Goal: Task Accomplishment & Management: Manage account settings

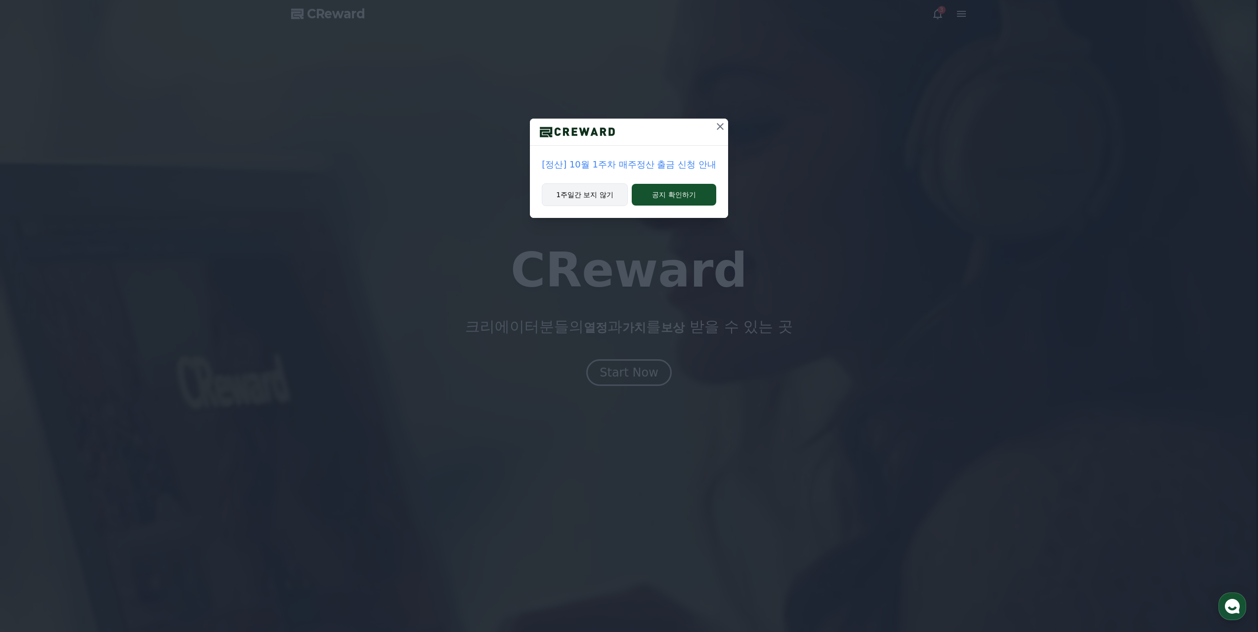
click at [572, 194] on button "1주일간 보지 않기" at bounding box center [585, 194] width 86 height 23
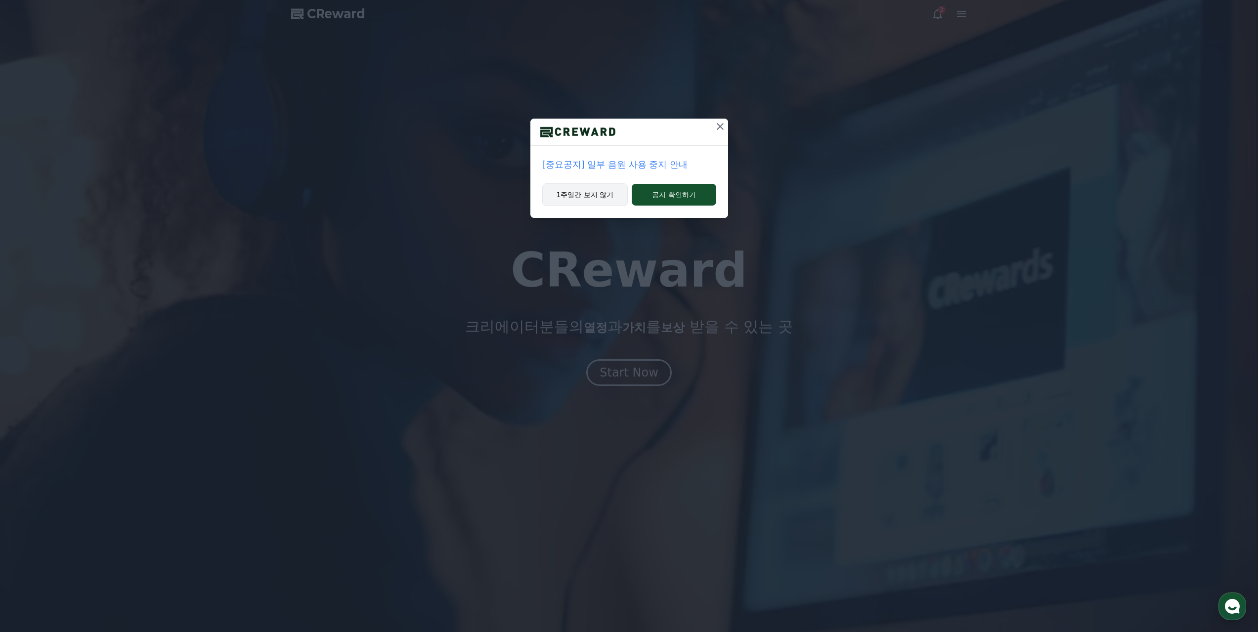
drag, startPoint x: 592, startPoint y: 202, endPoint x: 610, endPoint y: 198, distance: 18.7
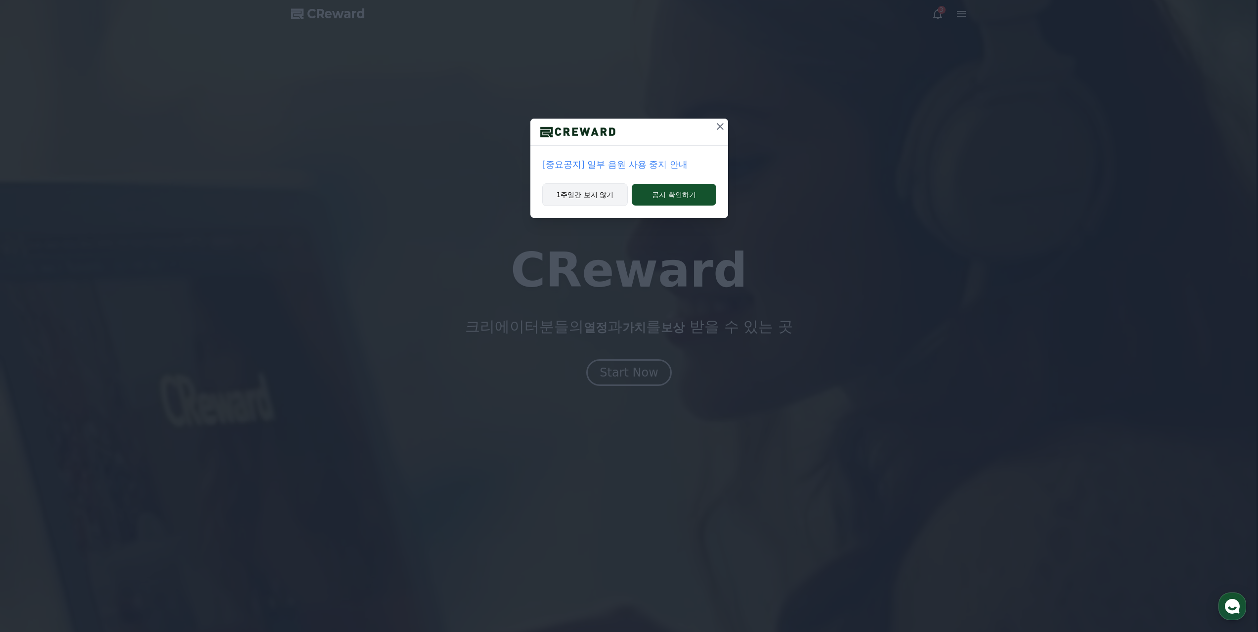
click at [592, 202] on button "1주일간 보지 않기" at bounding box center [585, 194] width 86 height 23
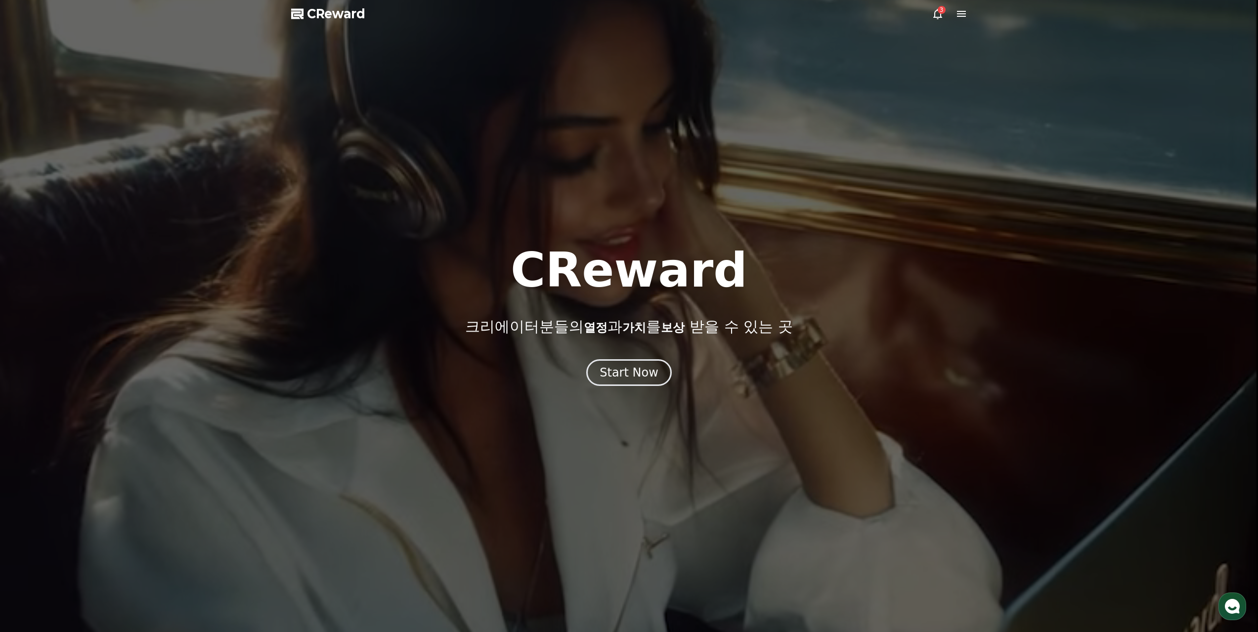
click at [935, 10] on icon at bounding box center [937, 14] width 12 height 12
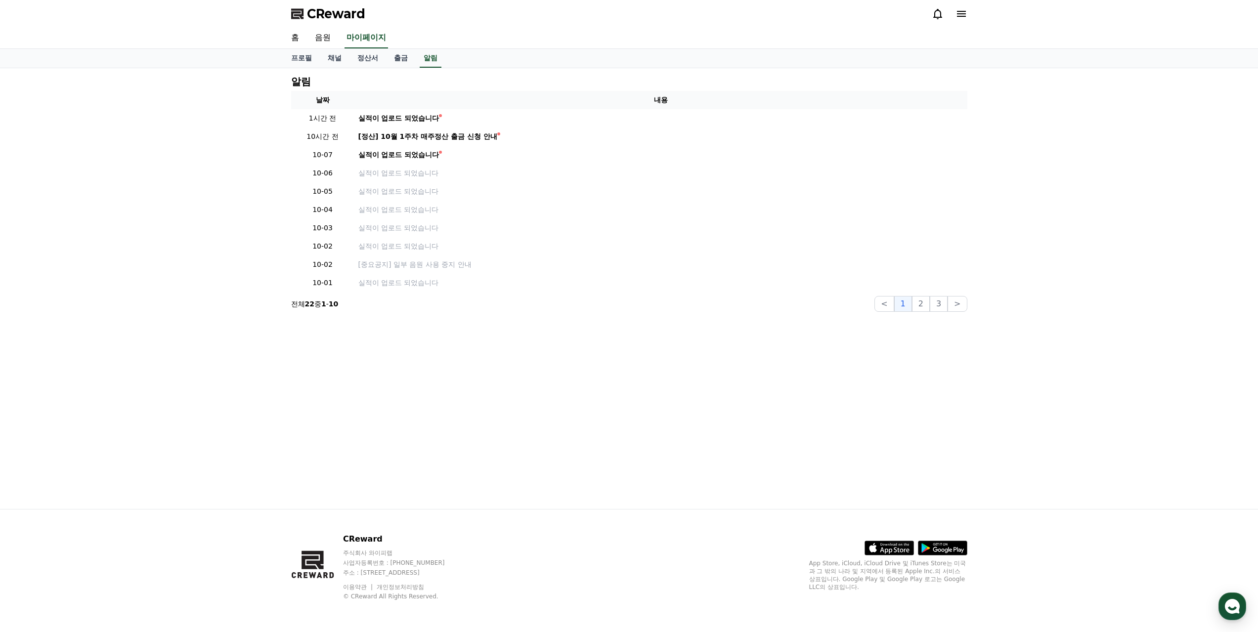
click at [960, 14] on icon at bounding box center [961, 14] width 9 height 6
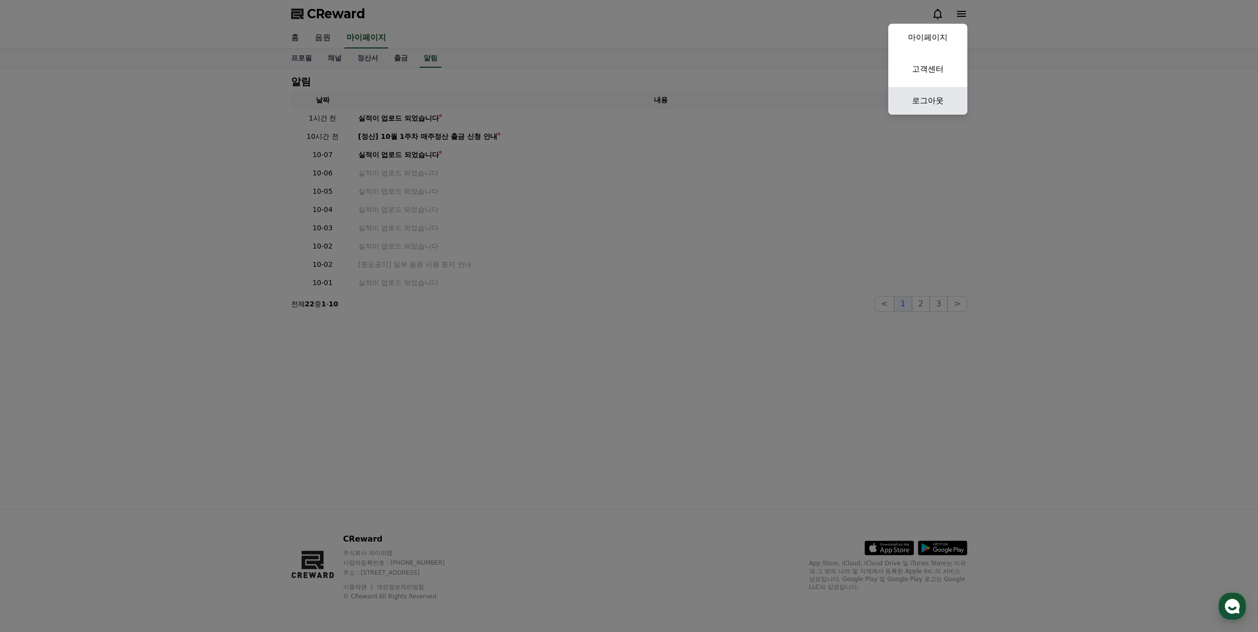
click at [933, 100] on link "로그아웃" at bounding box center [927, 101] width 79 height 28
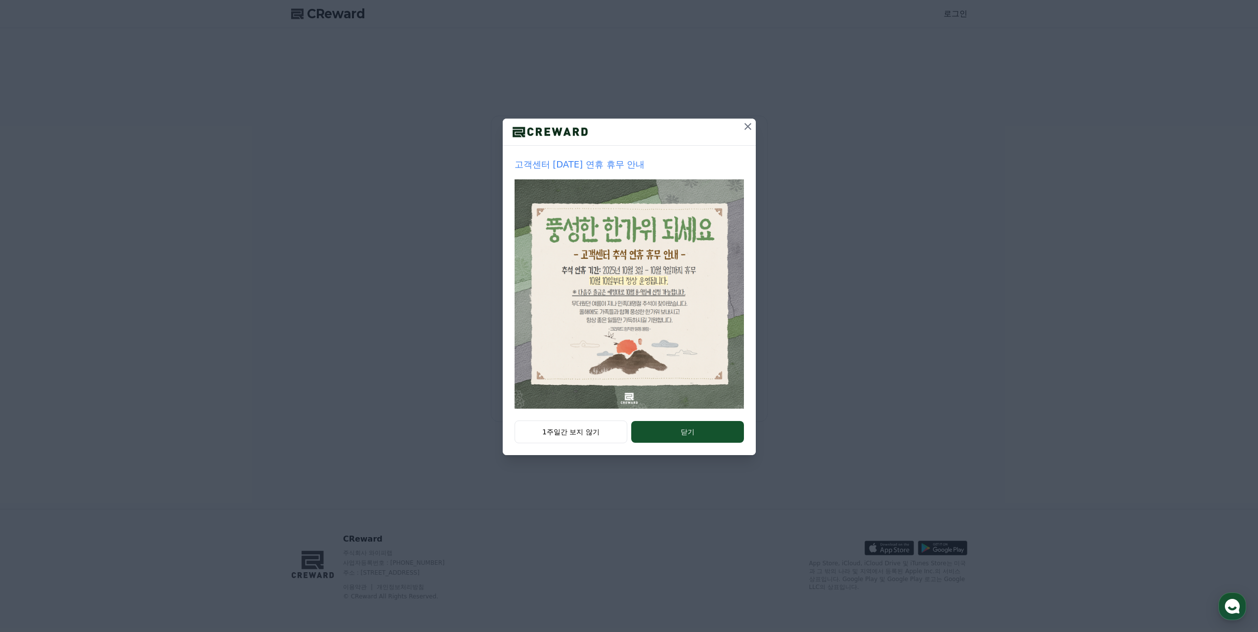
click at [746, 126] on icon at bounding box center [748, 127] width 12 height 12
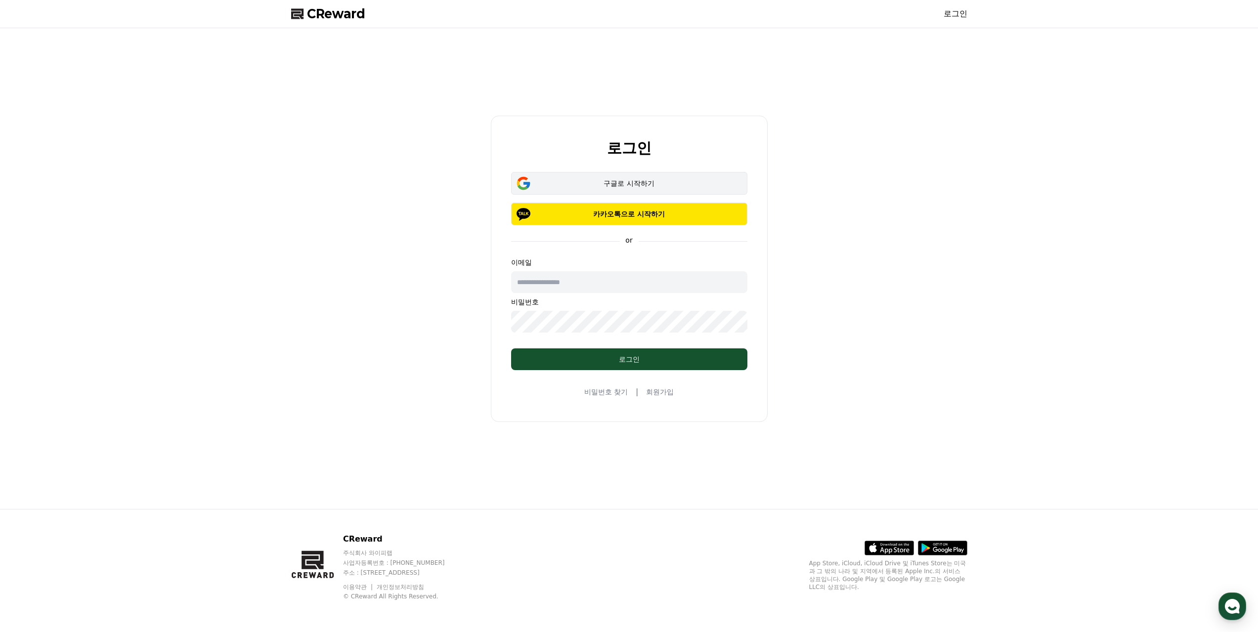
click at [647, 180] on div "구글로 시작하기" at bounding box center [629, 183] width 208 height 10
